Goal: Browse casually: Explore the website without a specific task or goal

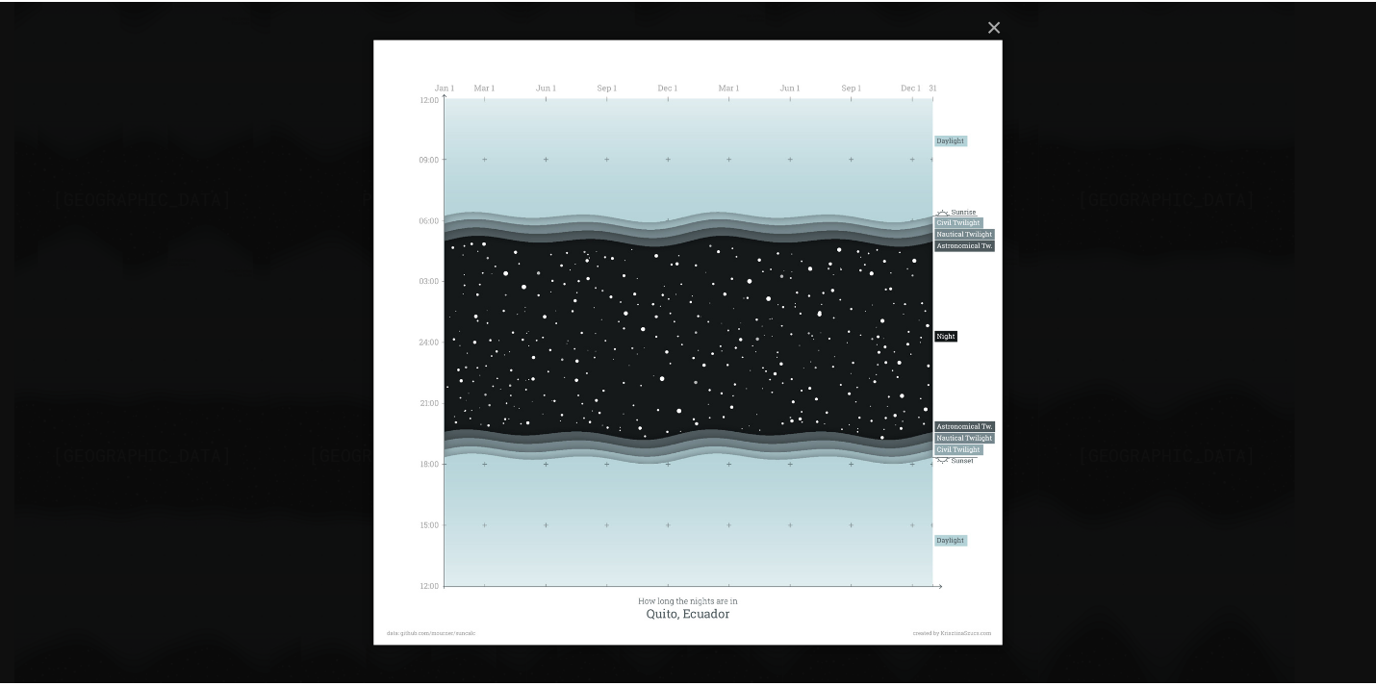
scroll to position [880, 0]
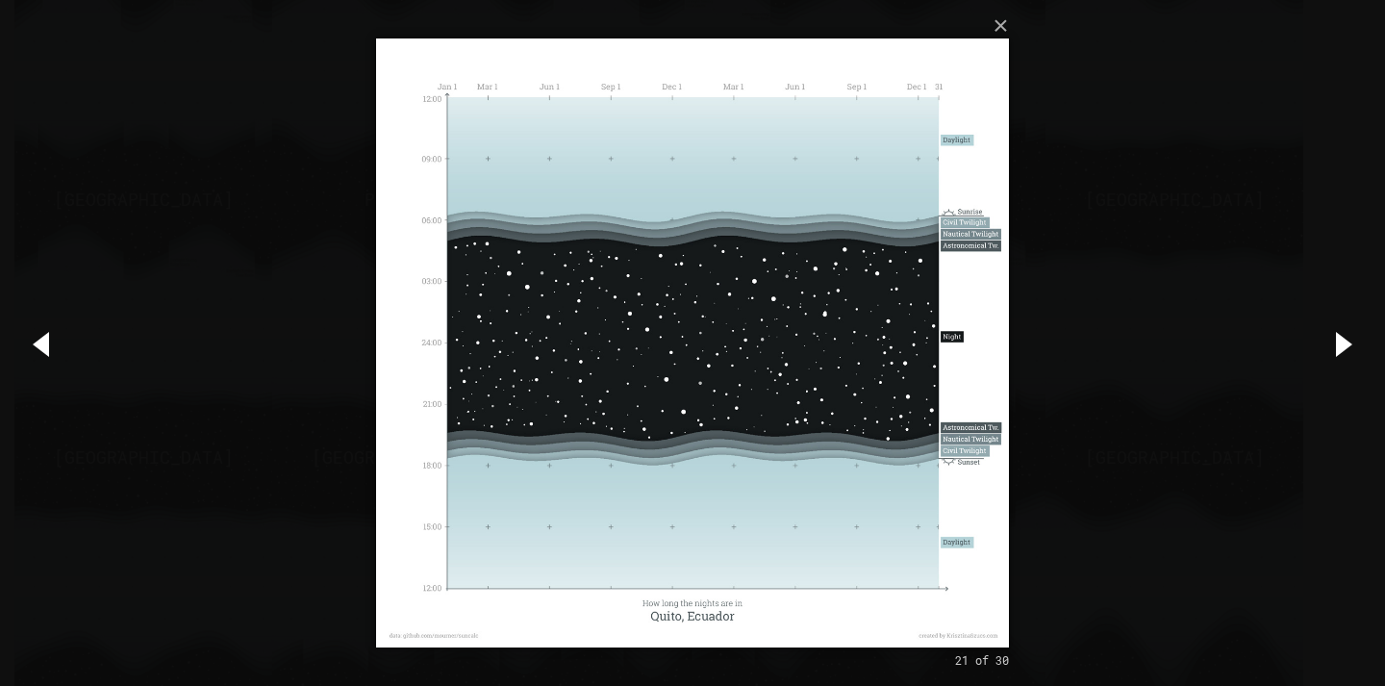
click at [532, 450] on img at bounding box center [692, 343] width 632 height 686
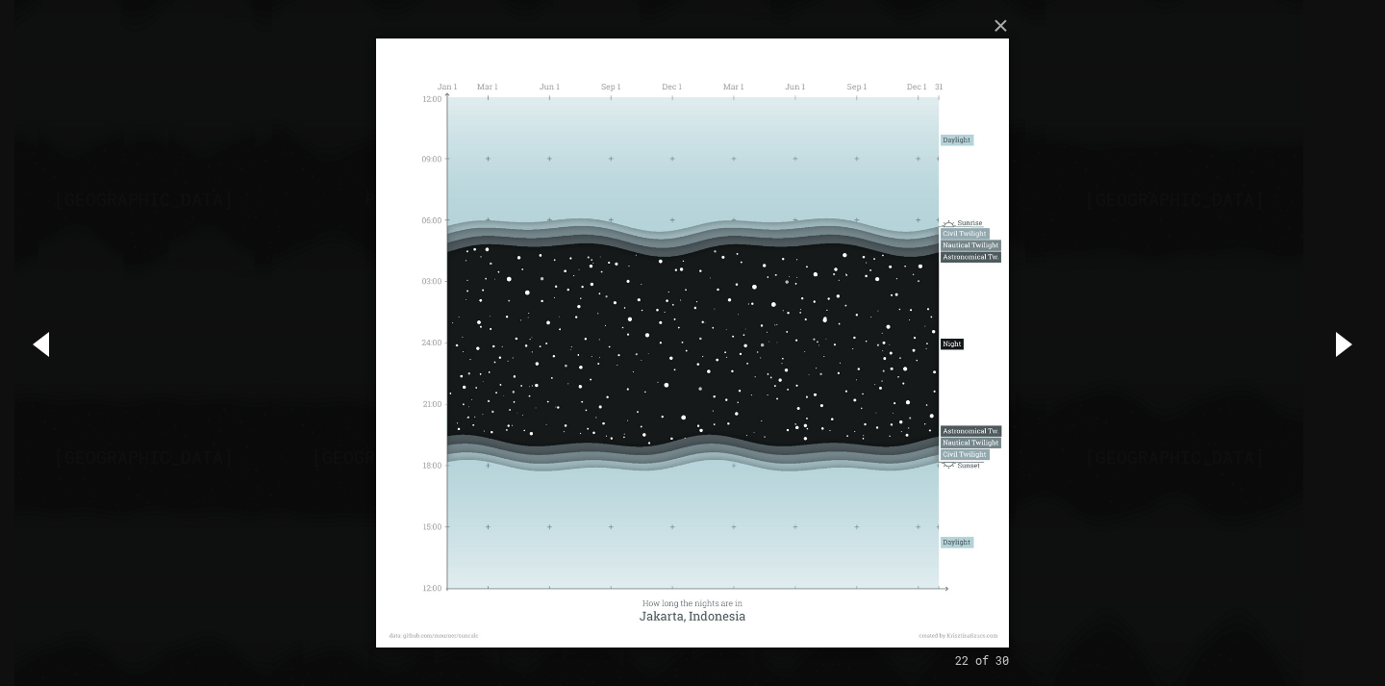
click at [531, 449] on img at bounding box center [692, 343] width 632 height 686
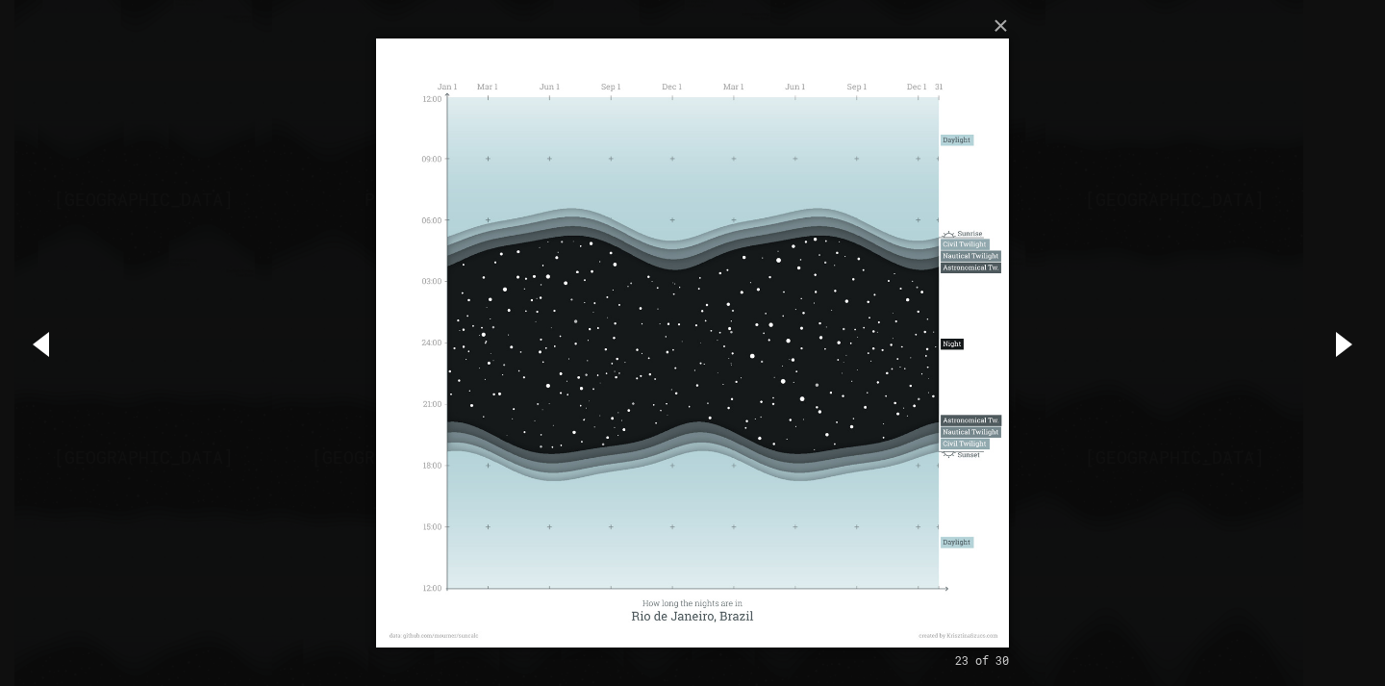
click at [493, 445] on img at bounding box center [692, 343] width 632 height 686
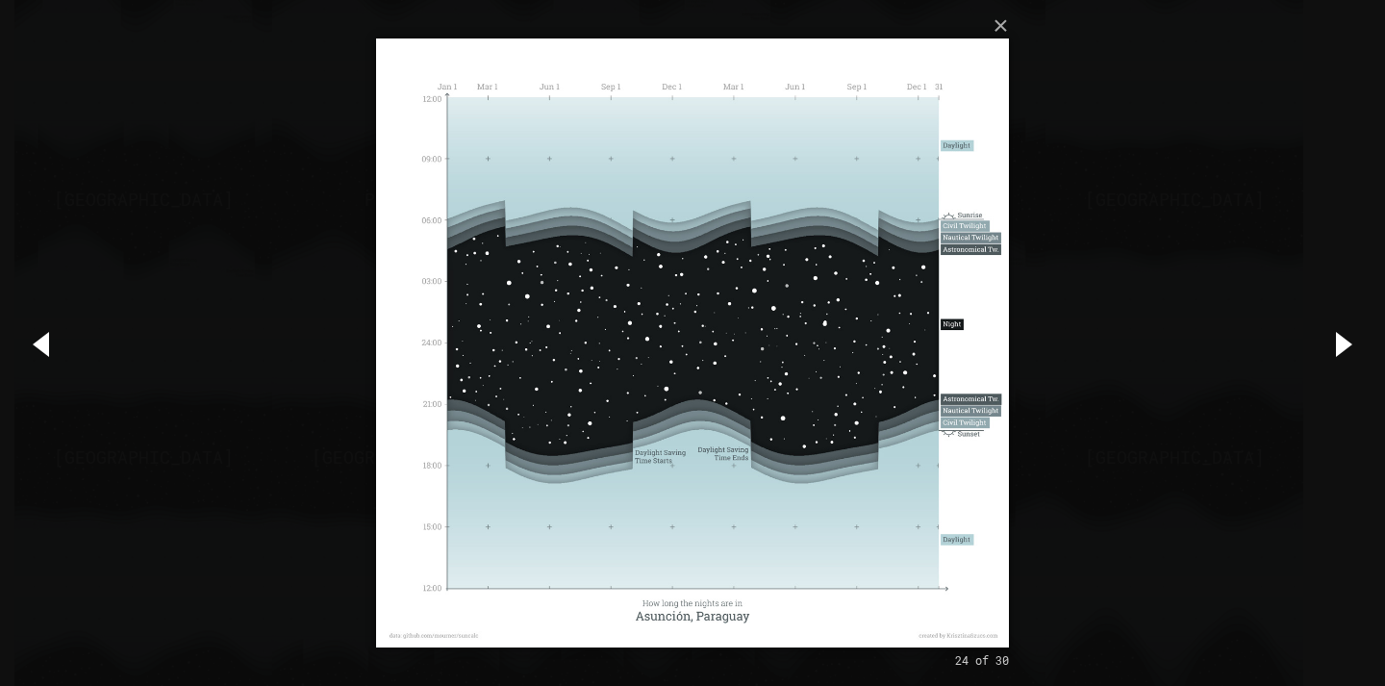
click at [423, 412] on img at bounding box center [692, 343] width 632 height 686
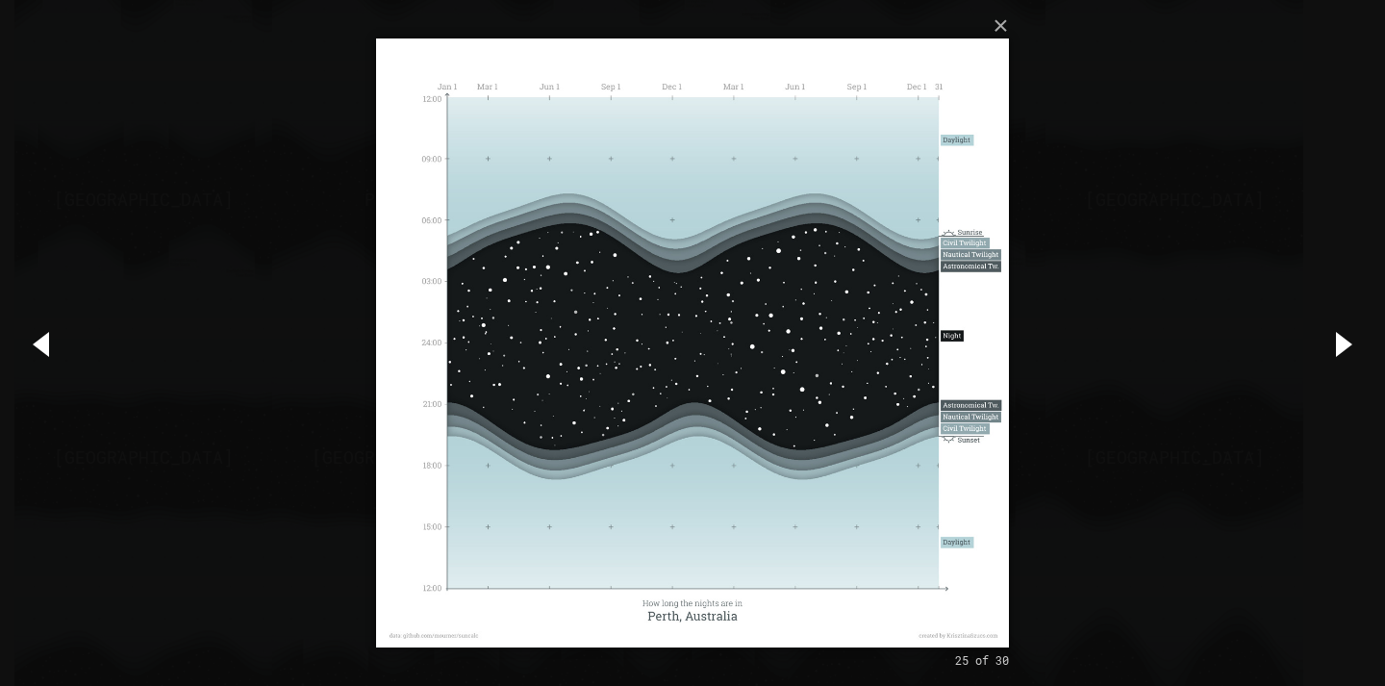
click at [422, 411] on img at bounding box center [692, 343] width 632 height 686
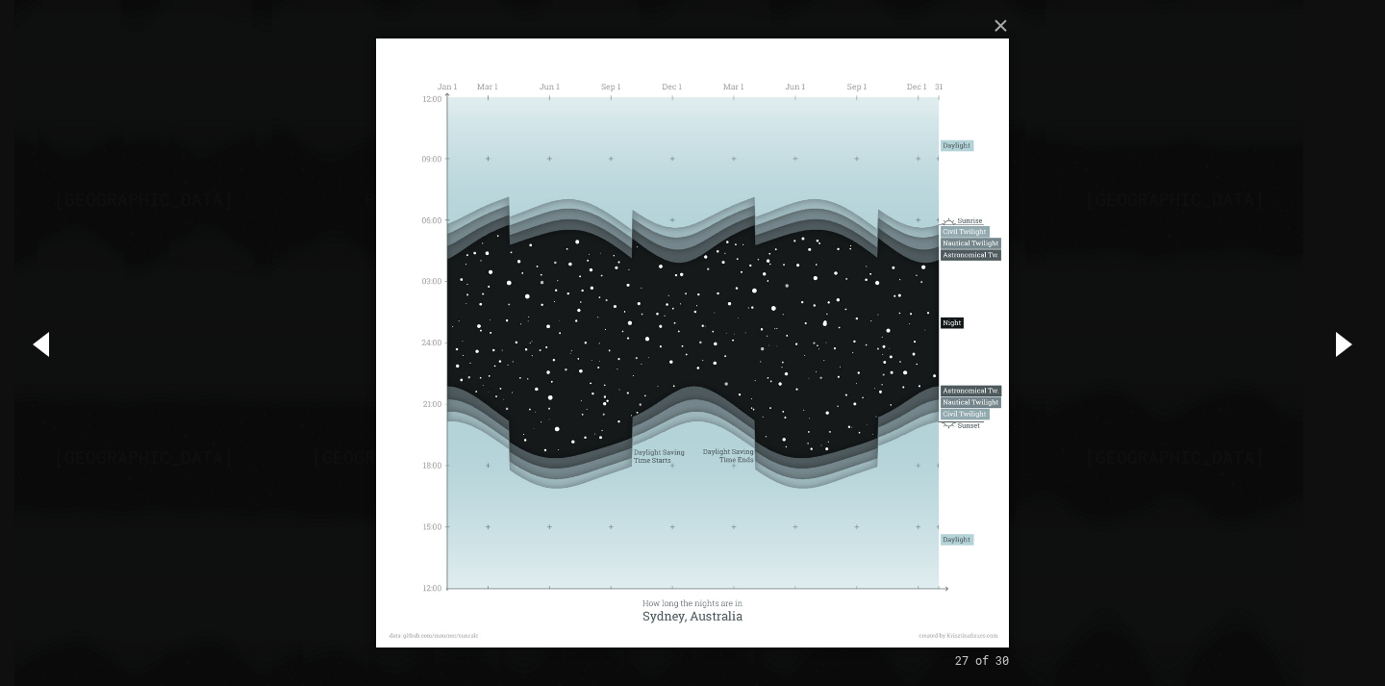
click at [420, 411] on img at bounding box center [692, 343] width 632 height 686
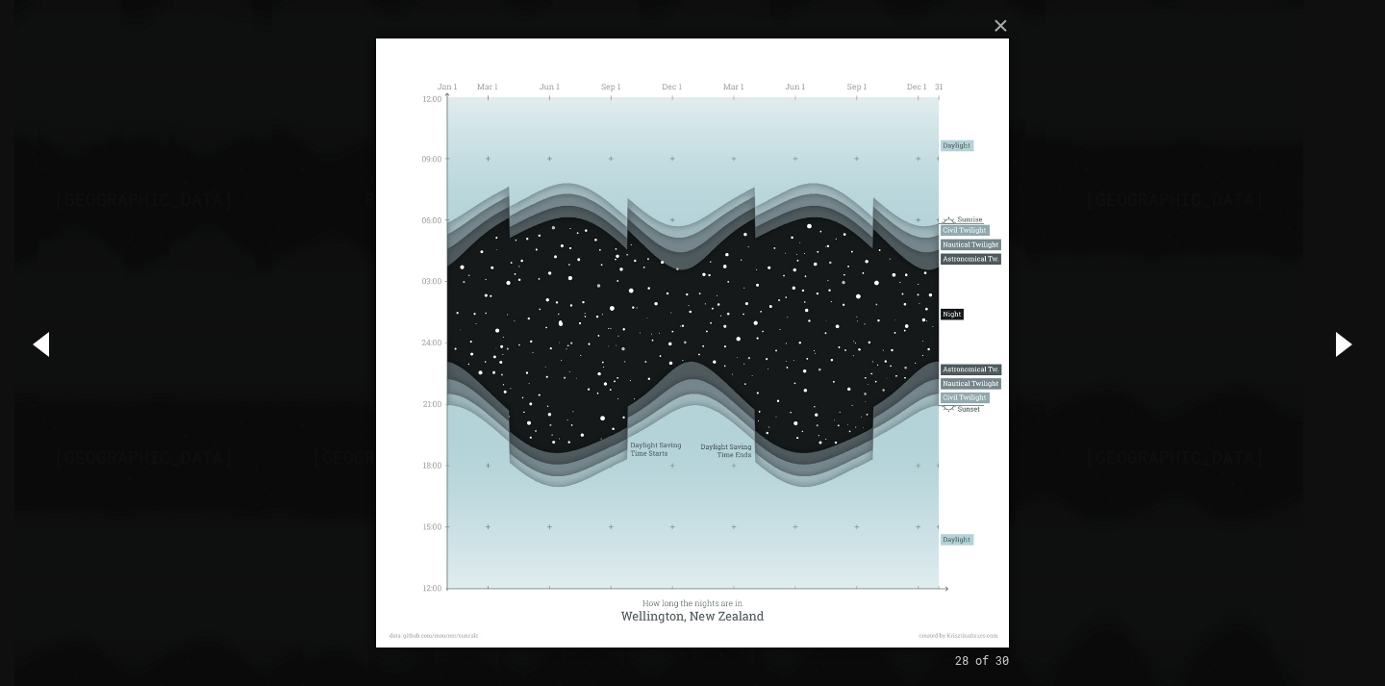
click at [418, 361] on img at bounding box center [692, 343] width 632 height 686
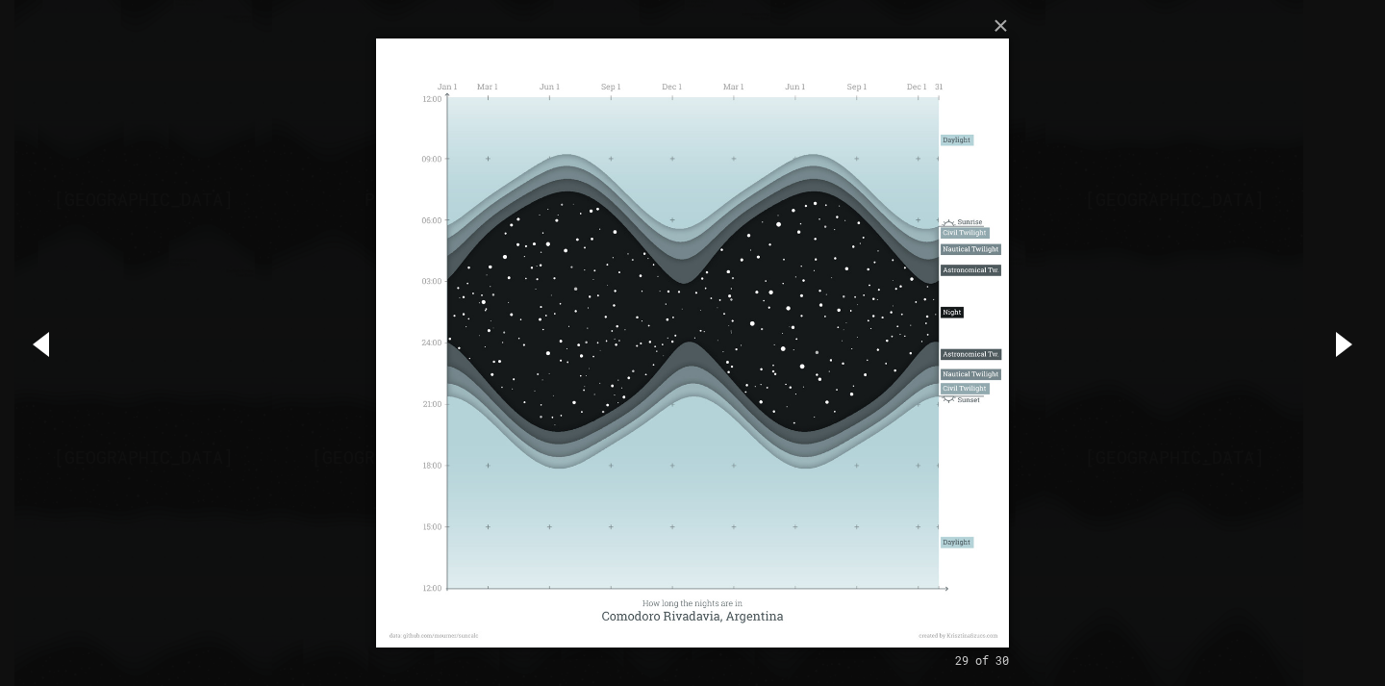
click at [321, 354] on div "× 29 of 30 Loading..." at bounding box center [692, 343] width 1385 height 686
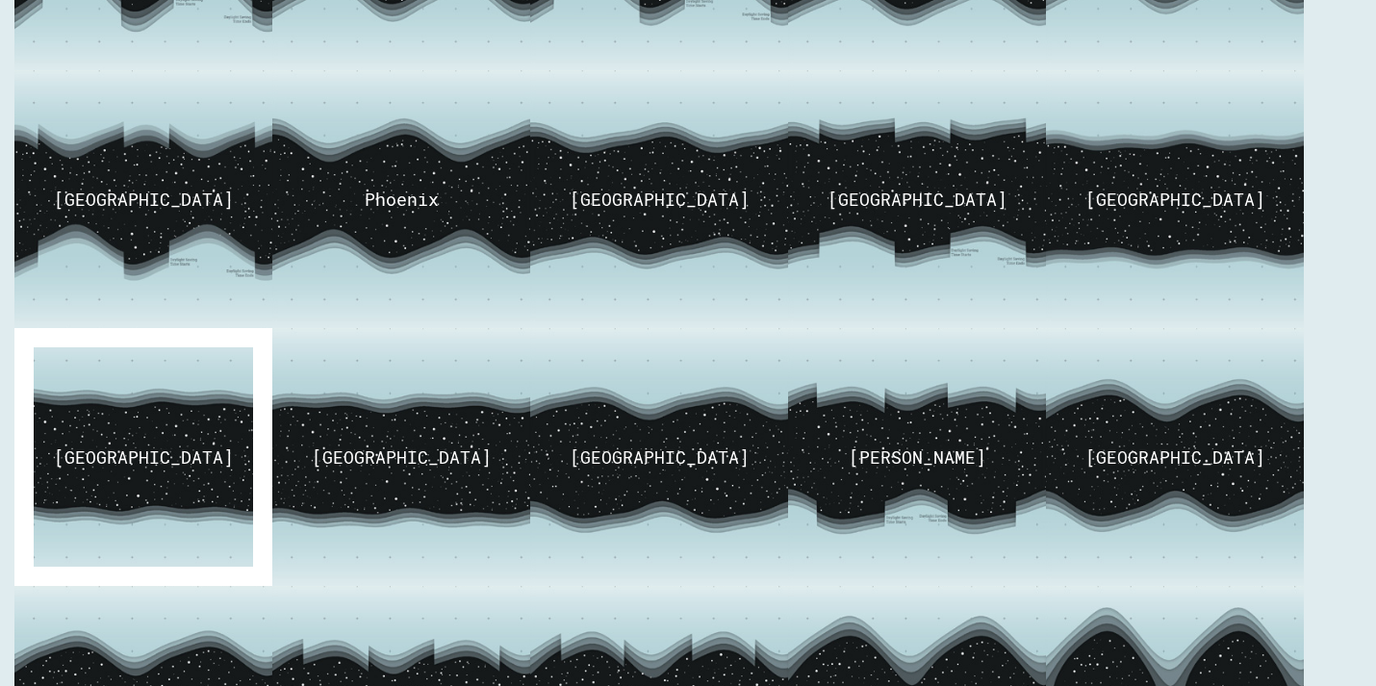
click at [134, 447] on div "[GEOGRAPHIC_DATA]" at bounding box center [144, 456] width 180 height 23
click at [147, 428] on img at bounding box center [143, 458] width 338 height 325
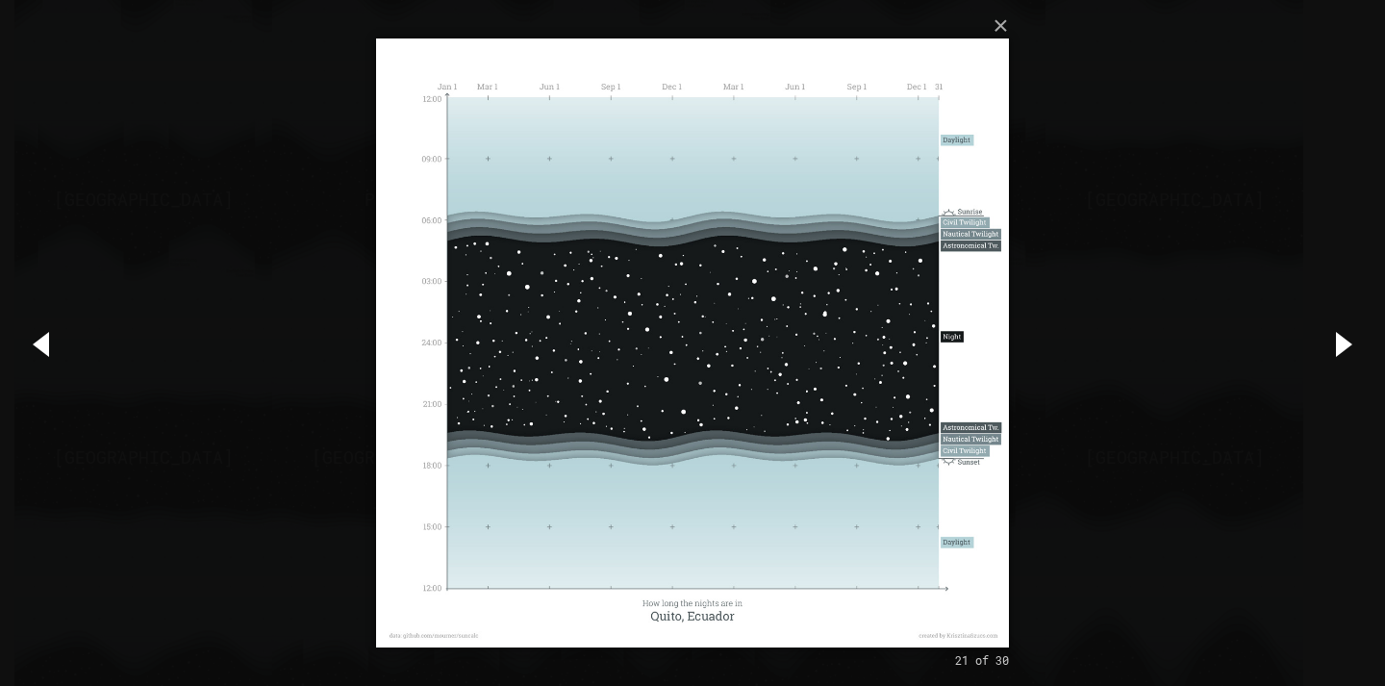
click at [593, 368] on img at bounding box center [692, 343] width 632 height 686
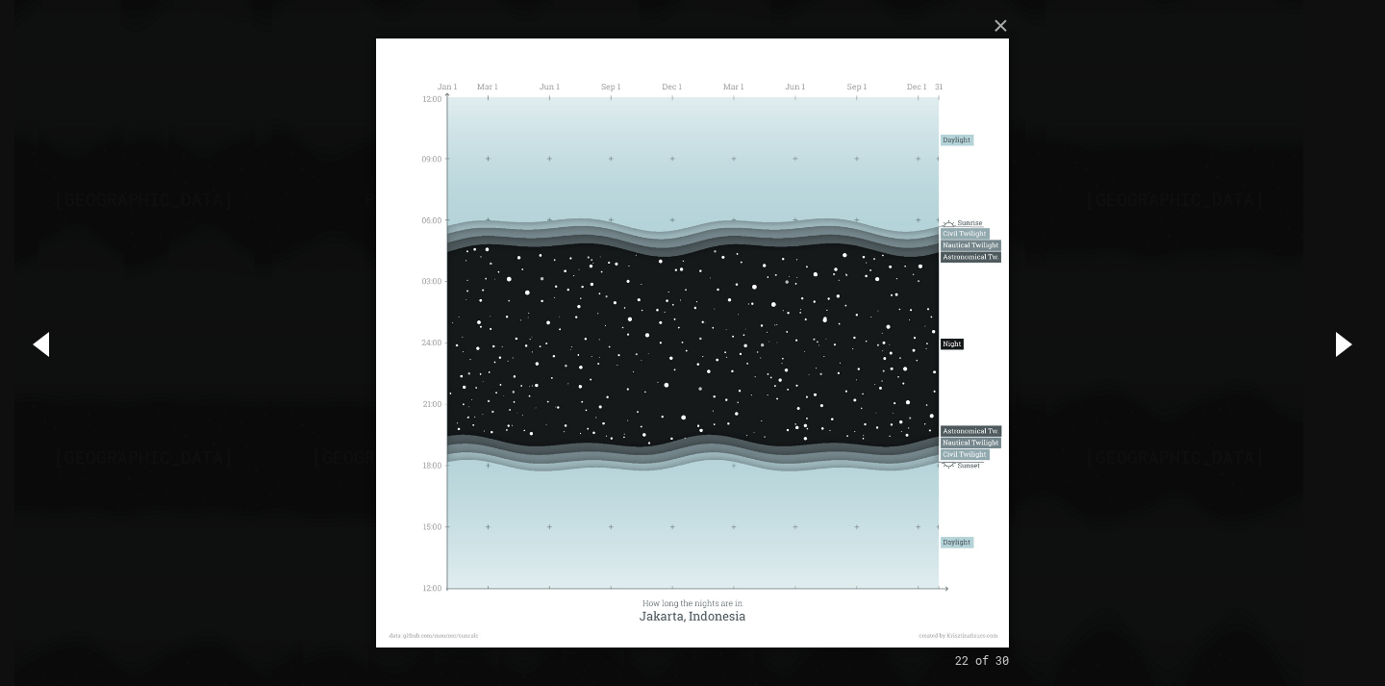
click at [463, 350] on img at bounding box center [692, 343] width 632 height 686
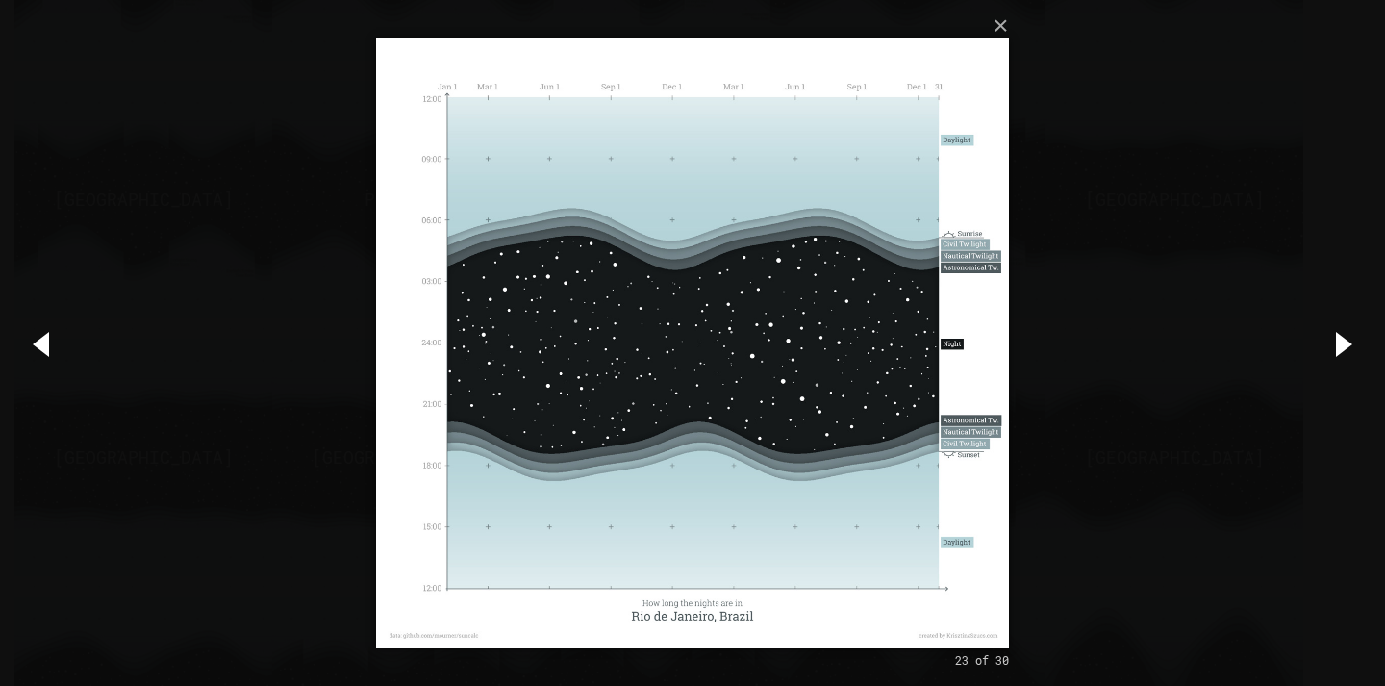
click at [1023, 343] on div "× 23 of 30 Loading..." at bounding box center [692, 343] width 1385 height 686
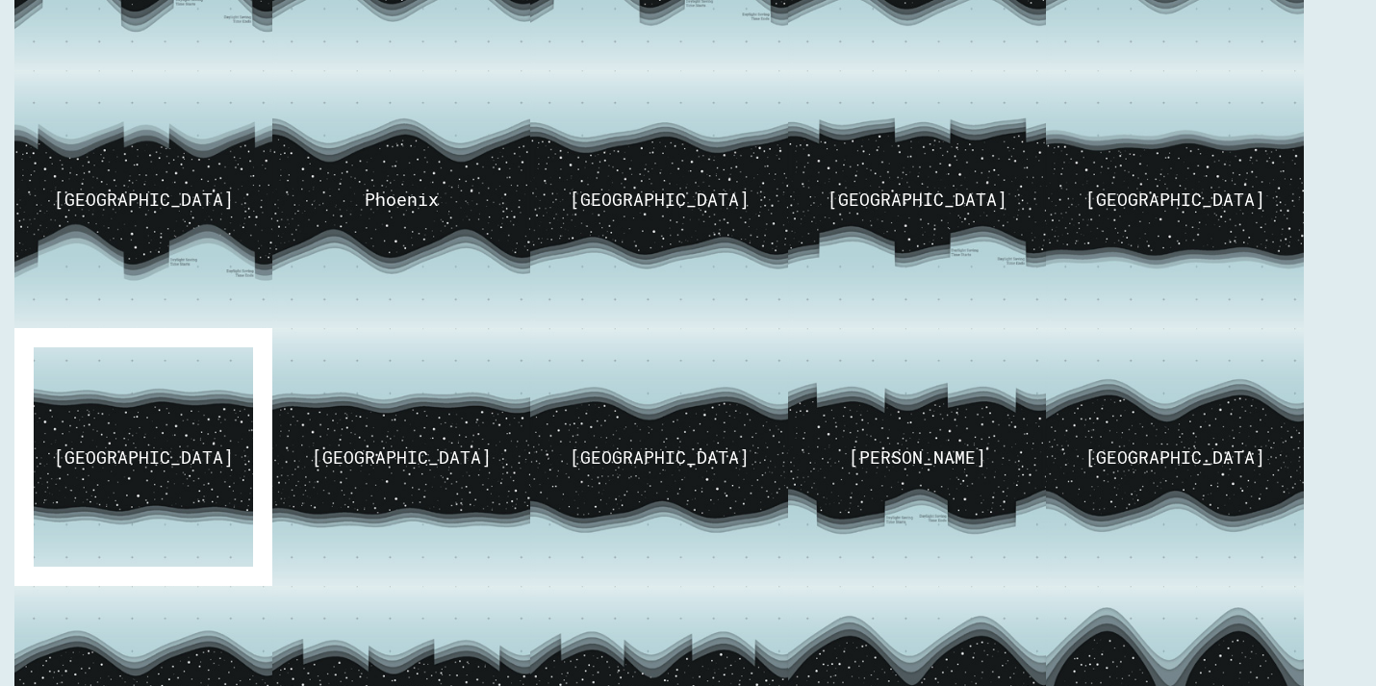
click at [228, 410] on img at bounding box center [143, 458] width 338 height 325
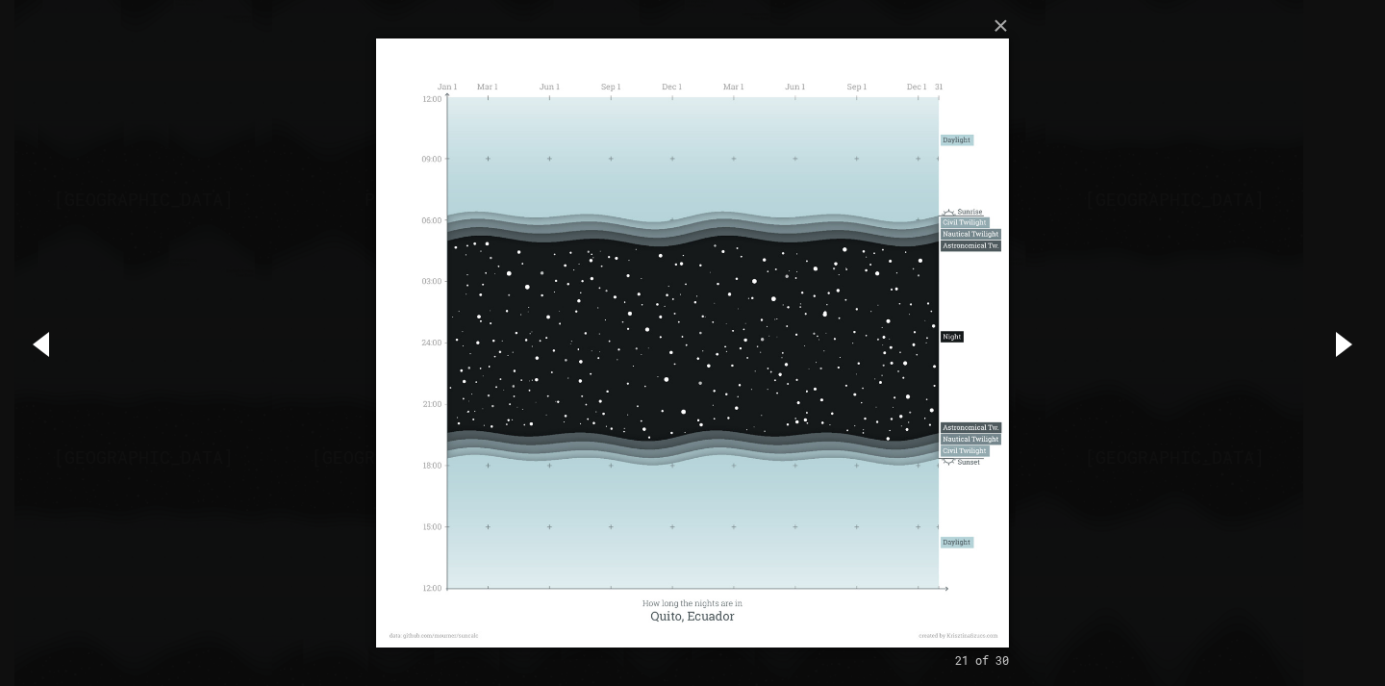
click at [1226, 243] on div "× 21 of 30 Loading..." at bounding box center [692, 343] width 1385 height 686
